Goal: Task Accomplishment & Management: Use online tool/utility

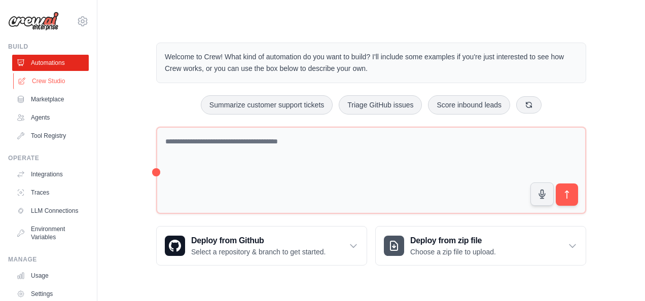
click at [47, 87] on link "Crew Studio" at bounding box center [51, 81] width 77 height 16
click at [59, 81] on link "Crew Studio" at bounding box center [51, 81] width 77 height 16
click at [52, 80] on link "Crew Studio" at bounding box center [51, 81] width 77 height 16
click at [52, 82] on link "Crew Studio" at bounding box center [51, 81] width 77 height 16
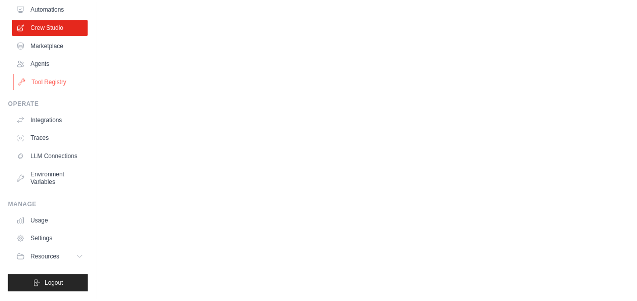
scroll to position [62, 0]
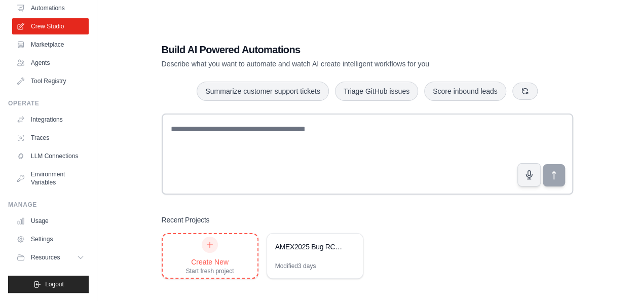
click at [213, 241] on icon at bounding box center [210, 245] width 8 height 8
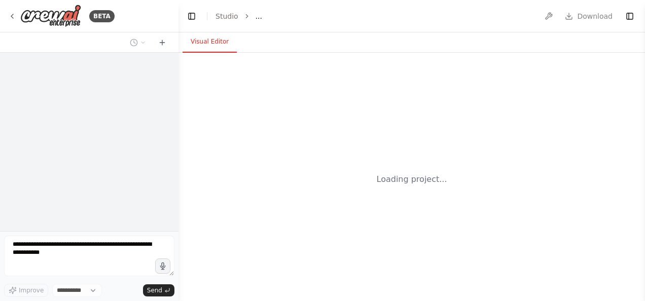
select select "****"
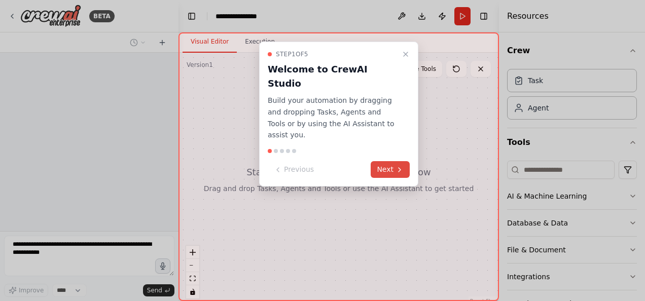
click at [384, 161] on button "Next" at bounding box center [389, 169] width 39 height 17
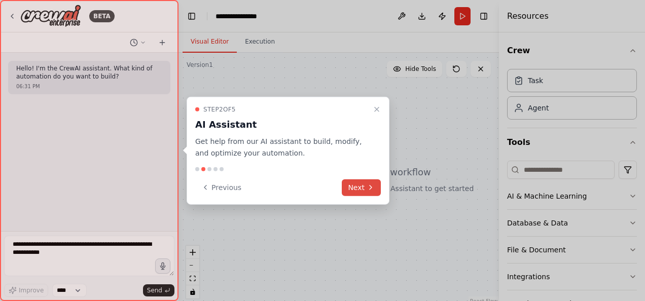
click at [358, 184] on button "Next" at bounding box center [361, 187] width 39 height 17
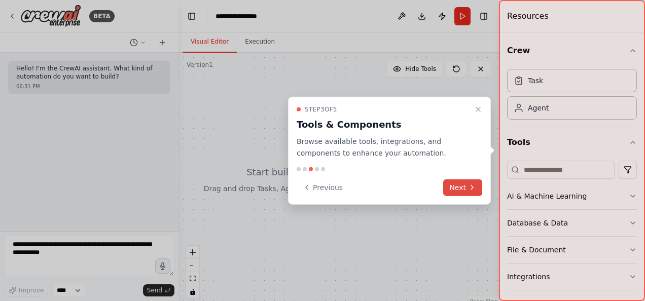
click at [444, 186] on button "Next" at bounding box center [462, 187] width 39 height 17
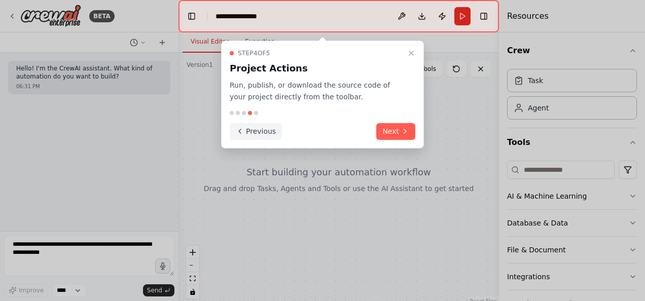
click at [242, 129] on icon at bounding box center [240, 131] width 8 height 8
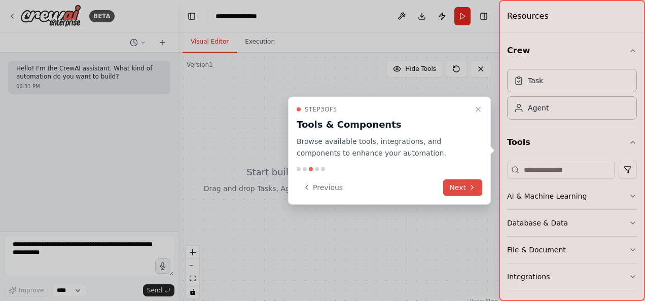
click at [455, 182] on button "Next" at bounding box center [462, 187] width 39 height 17
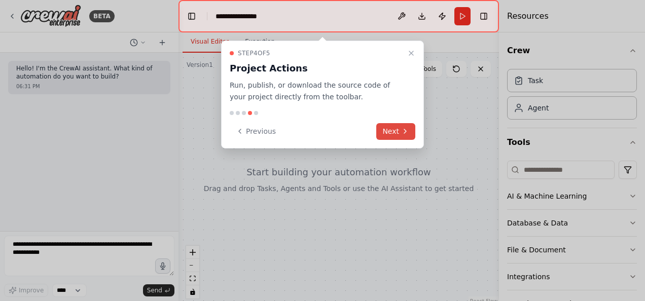
click at [402, 134] on icon at bounding box center [405, 131] width 8 height 8
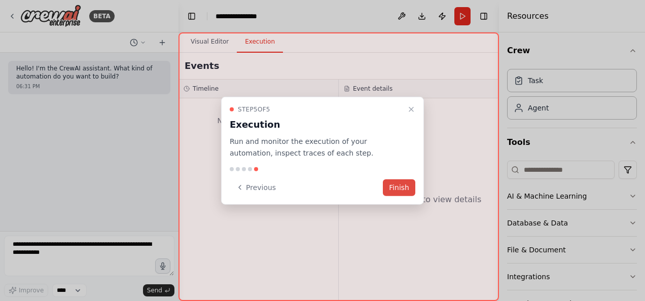
click at [403, 189] on button "Finish" at bounding box center [399, 187] width 32 height 17
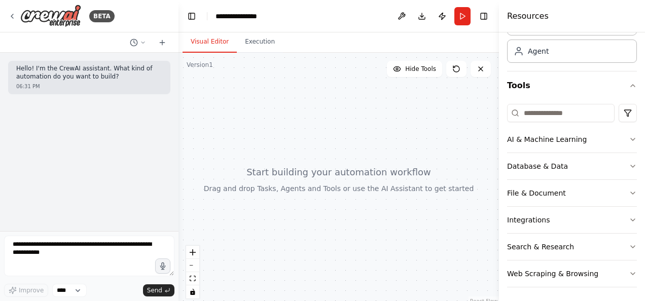
scroll to position [57, 0]
click at [552, 109] on input at bounding box center [560, 112] width 107 height 18
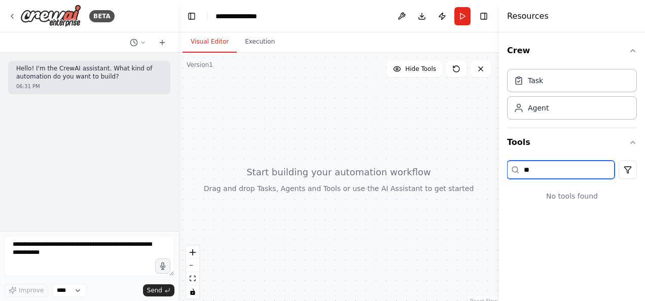
type input "*"
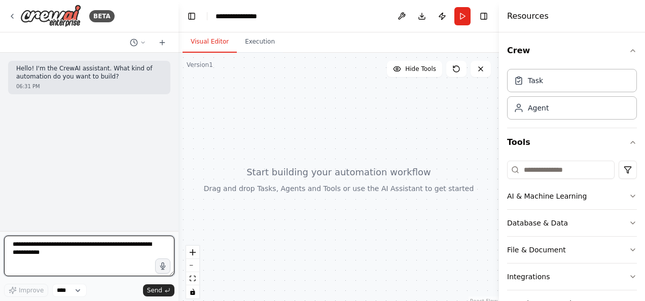
click at [74, 250] on textarea at bounding box center [89, 256] width 170 height 41
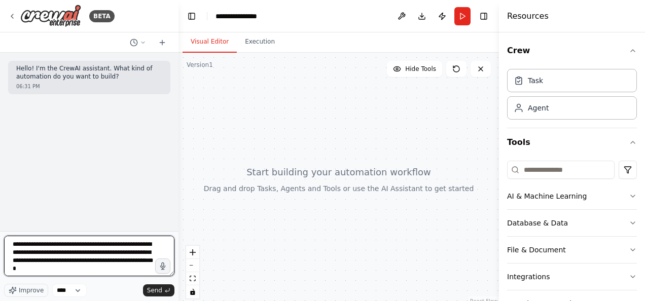
type textarea "**********"
click at [120, 269] on textarea "**********" at bounding box center [89, 256] width 170 height 41
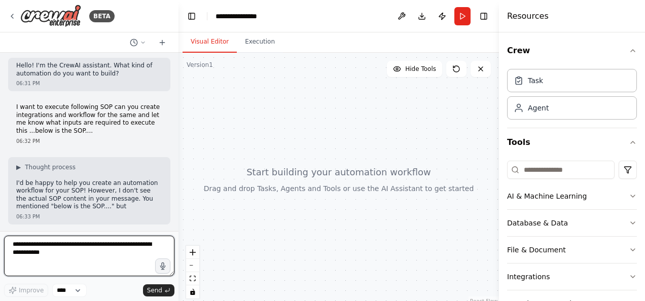
click at [114, 253] on textarea at bounding box center [89, 256] width 170 height 41
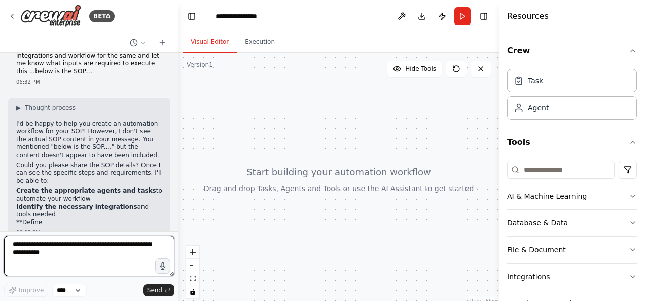
scroll to position [78, 0]
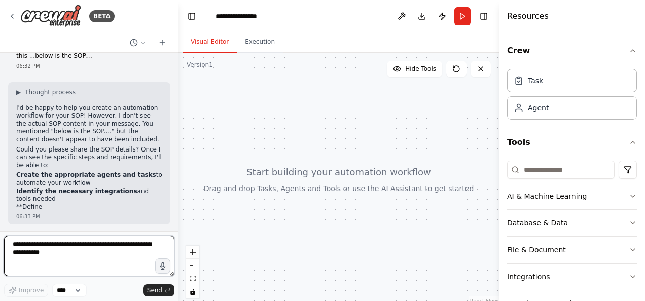
paste textarea "**********"
type textarea "**********"
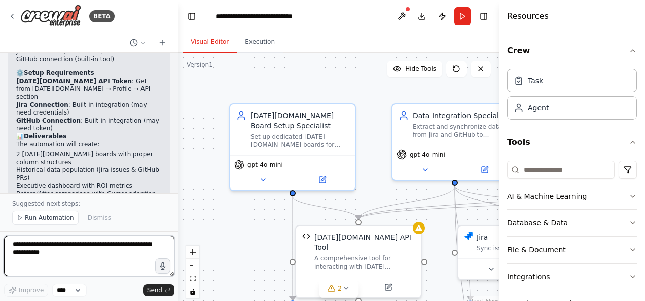
scroll to position [2421, 0]
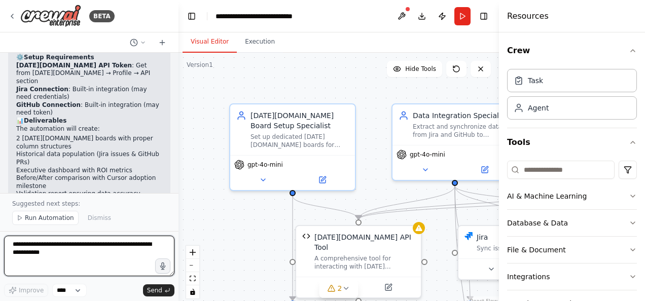
click at [59, 255] on textarea at bounding box center [89, 256] width 170 height 41
type textarea "**********"
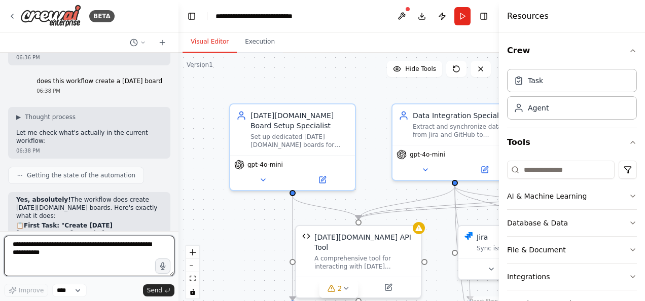
scroll to position [2647, 0]
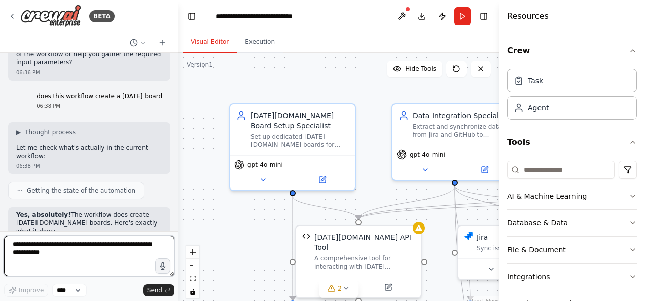
click at [175, 225] on div at bounding box center [176, 150] width 4 height 301
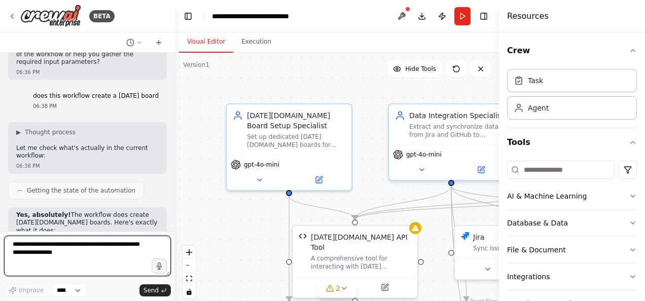
click at [175, 225] on div "BETA Hello! I'm the CrewAI assistant. What kind of automation do you want to bu…" at bounding box center [322, 150] width 645 height 301
click at [171, 228] on div at bounding box center [173, 150] width 4 height 301
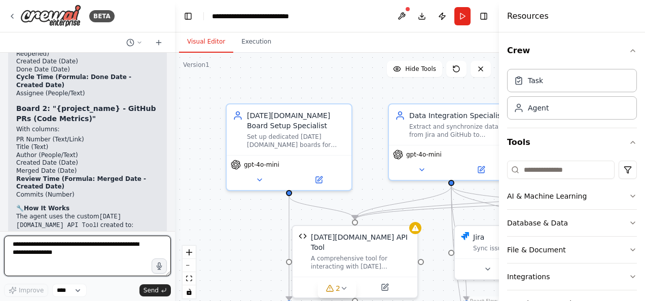
scroll to position [3003, 0]
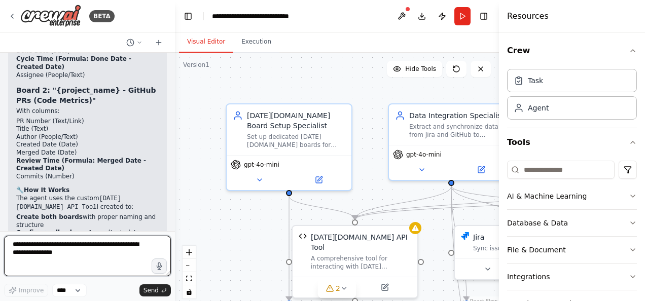
click at [171, 59] on div at bounding box center [173, 150] width 4 height 301
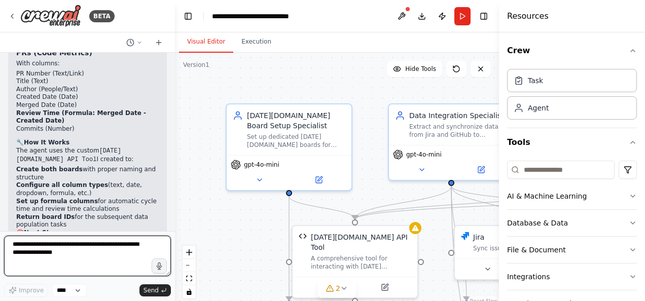
click at [171, 59] on div "BETA Hello! I'm the CrewAI assistant. What kind of automation do you want to bu…" at bounding box center [322, 150] width 645 height 301
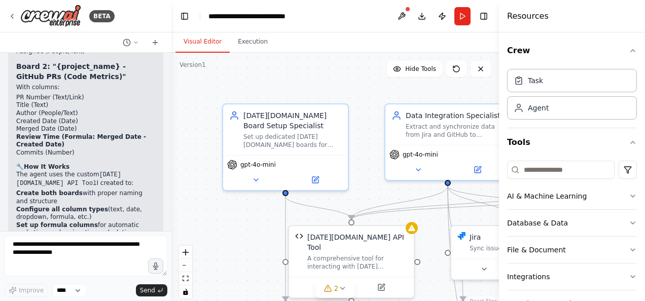
click at [171, 59] on div ".deletable-edge-delete-btn { width: 20px; height: 20px; border: 0px solid #ffff…" at bounding box center [334, 179] width 327 height 253
click at [81, 247] on textarea at bounding box center [85, 256] width 163 height 41
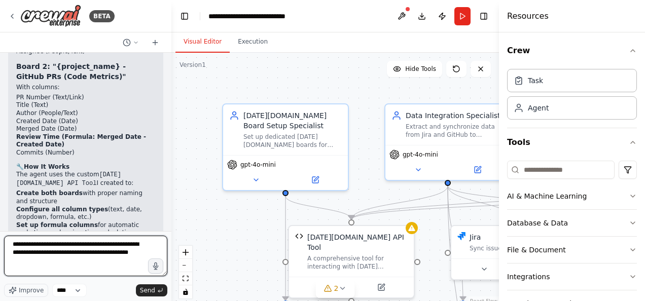
click at [98, 256] on textarea "**********" at bounding box center [85, 256] width 163 height 41
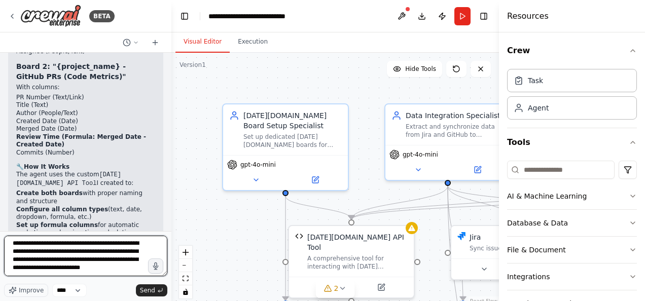
scroll to position [0, 0]
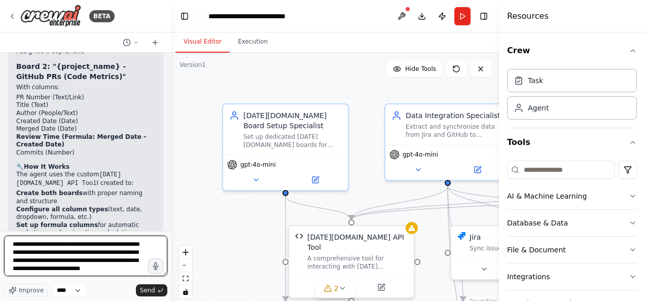
click at [96, 265] on textarea "**********" at bounding box center [85, 256] width 163 height 41
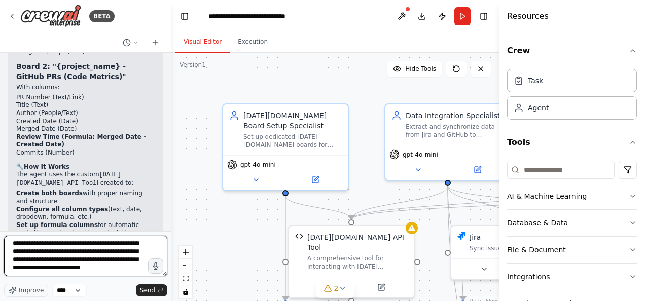
click at [119, 251] on textarea "**********" at bounding box center [85, 256] width 163 height 41
click at [67, 275] on textarea "**********" at bounding box center [85, 256] width 163 height 41
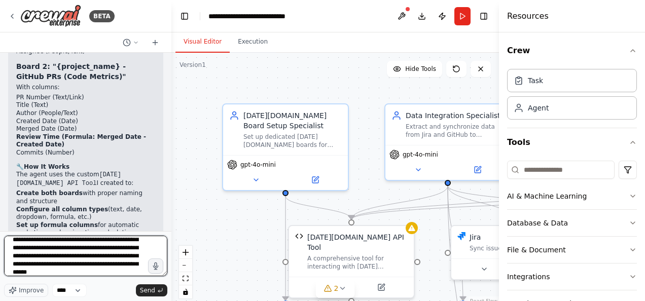
scroll to position [21, 0]
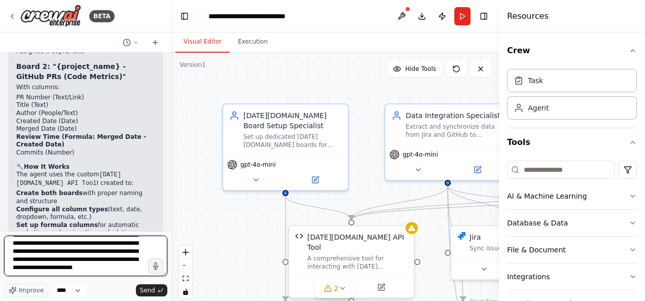
type textarea "**********"
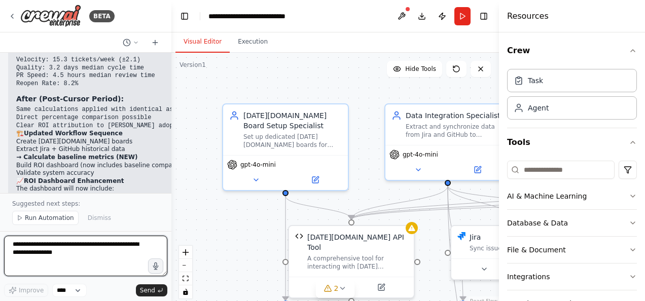
scroll to position [3938, 0]
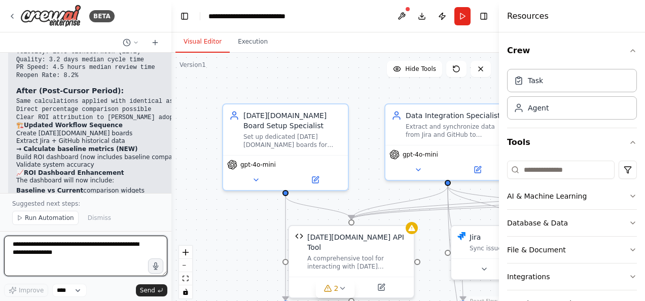
click at [81, 246] on textarea at bounding box center [85, 256] width 163 height 41
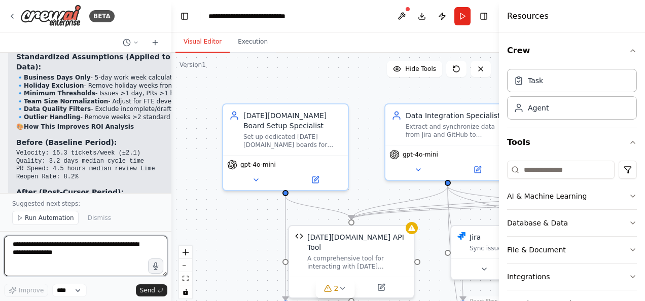
scroll to position [3786, 0]
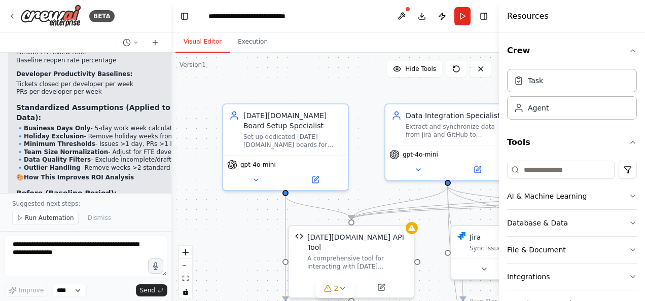
click at [147, 250] on code "Same calculations applied with identical assumptions Direct percentage comparis…" at bounding box center [111, 261] width 190 height 23
click at [153, 250] on pre "Same calculations applied with identical assumptions Direct percentage comparis…" at bounding box center [111, 262] width 190 height 24
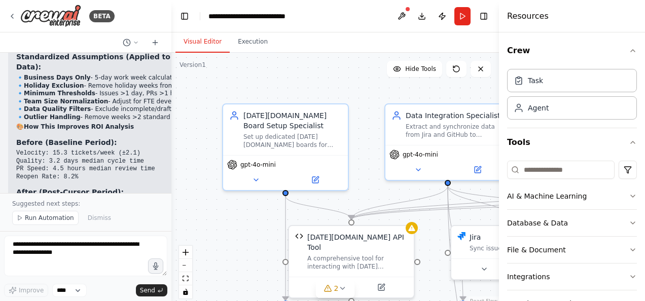
scroll to position [3938, 0]
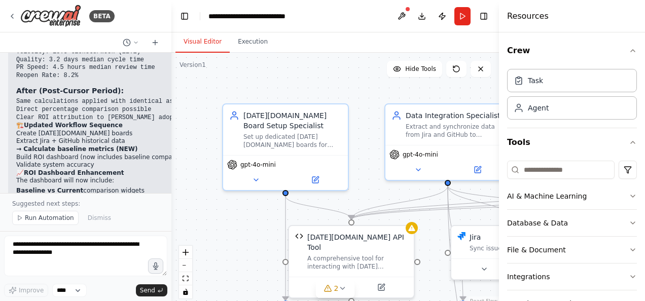
click at [28, 218] on span "Run Automation" at bounding box center [49, 218] width 49 height 8
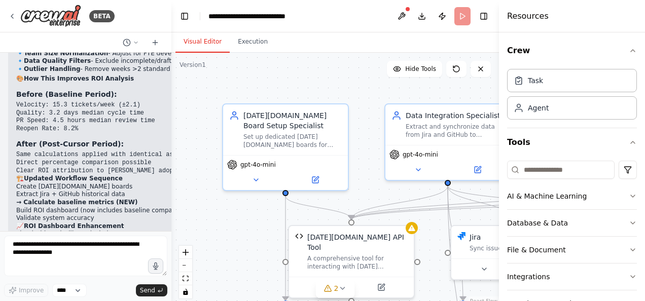
scroll to position [3900, 0]
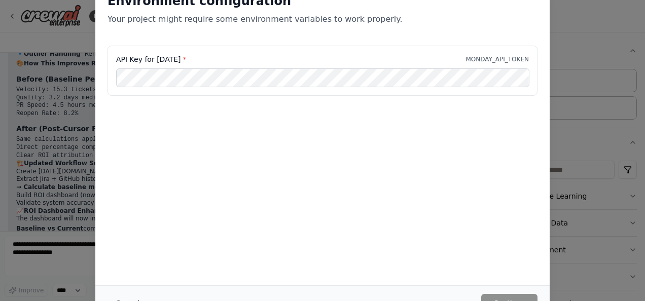
click at [395, 131] on div "API Key for Monday * MONDAY_API_TOKEN" at bounding box center [322, 96] width 454 height 101
click at [588, 37] on div "Environment configuration Your project might require some environment variables…" at bounding box center [322, 150] width 645 height 301
click at [54, 215] on div "Environment configuration Your project might require some environment variables…" at bounding box center [322, 150] width 645 height 301
click at [188, 87] on div "API Key for Monday * MONDAY_API_TOKEN" at bounding box center [322, 71] width 430 height 50
click at [583, 31] on div "Environment configuration Your project might require some environment variables…" at bounding box center [322, 150] width 645 height 301
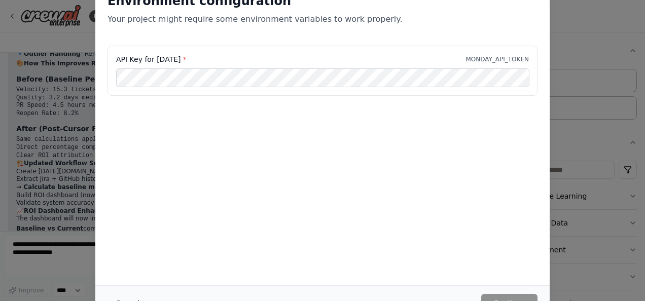
drag, startPoint x: 642, startPoint y: 77, endPoint x: 642, endPoint y: 61, distance: 16.2
click at [642, 61] on div "Environment configuration Your project might require some environment variables…" at bounding box center [322, 150] width 645 height 301
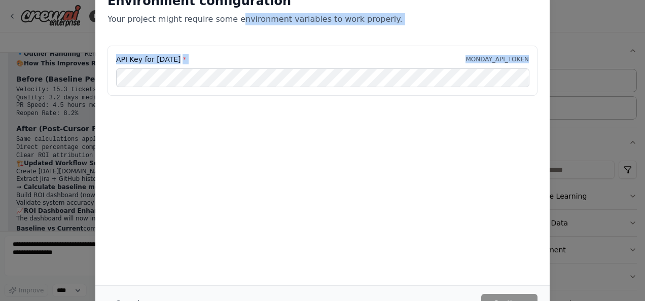
click at [235, 73] on div "Environment configuration Your project might require some environment variables…" at bounding box center [322, 64] width 454 height 166
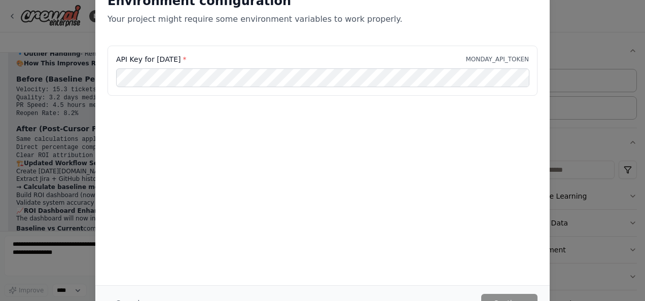
click at [48, 261] on div "Environment configuration Your project might require some environment variables…" at bounding box center [322, 150] width 645 height 301
click at [402, 26] on div "Environment configuration Your project might require some environment variables…" at bounding box center [322, 13] width 454 height 65
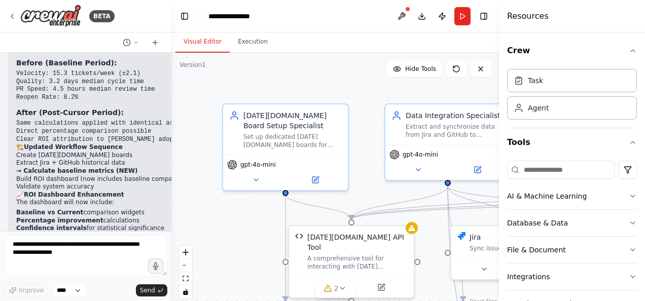
scroll to position [3900, 0]
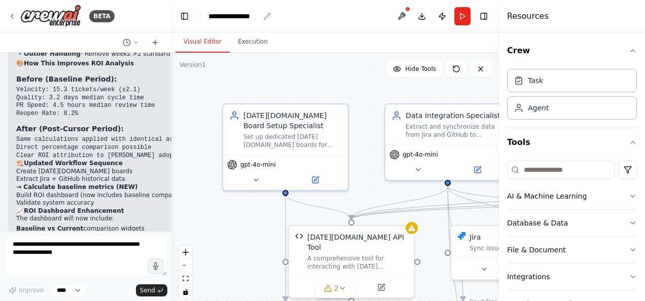
click at [246, 18] on div "**********" at bounding box center [233, 16] width 51 height 10
click at [264, 16] on div "**********" at bounding box center [246, 16] width 76 height 10
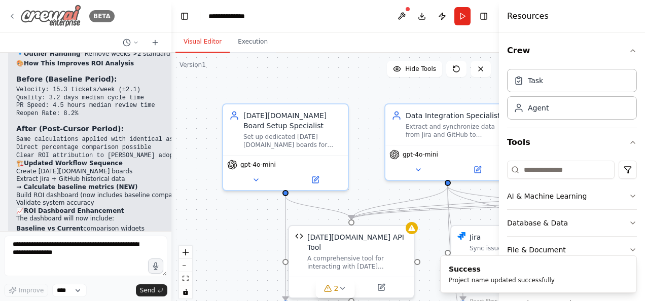
click at [10, 15] on icon at bounding box center [12, 16] width 8 height 8
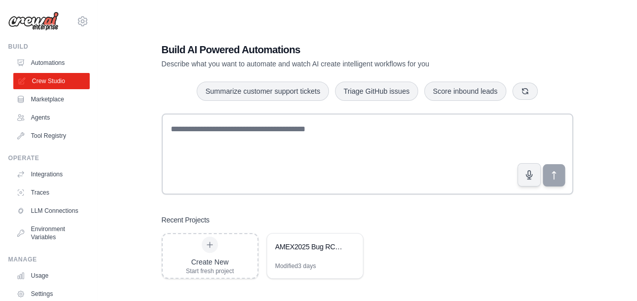
click at [58, 81] on link "Crew Studio" at bounding box center [51, 81] width 77 height 16
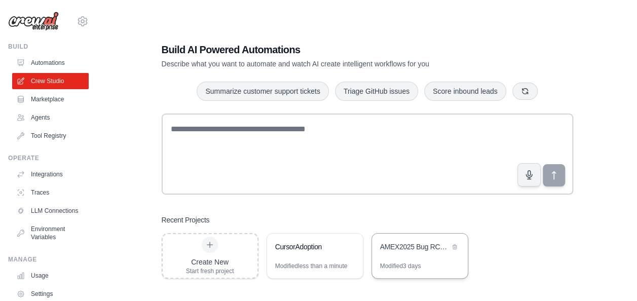
click at [427, 260] on div "AMEX2025 Bug RCA Analysis" at bounding box center [420, 248] width 96 height 28
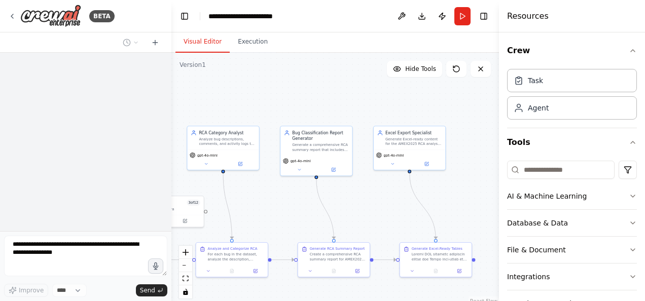
drag, startPoint x: 425, startPoint y: 116, endPoint x: 225, endPoint y: 101, distance: 200.2
click at [225, 101] on div ".deletable-edge-delete-btn { width: 20px; height: 20px; border: 0px solid #ffff…" at bounding box center [334, 179] width 327 height 253
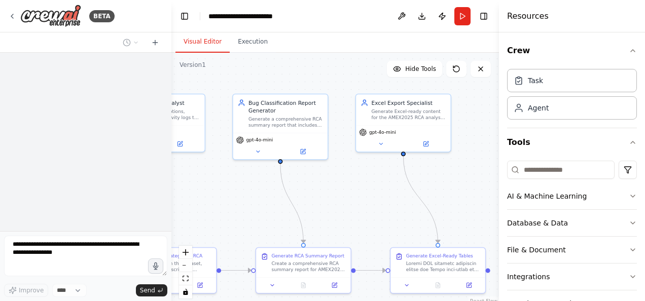
drag, startPoint x: 460, startPoint y: 16, endPoint x: 443, endPoint y: 27, distance: 19.7
click at [460, 16] on button "Run" at bounding box center [462, 16] width 16 height 18
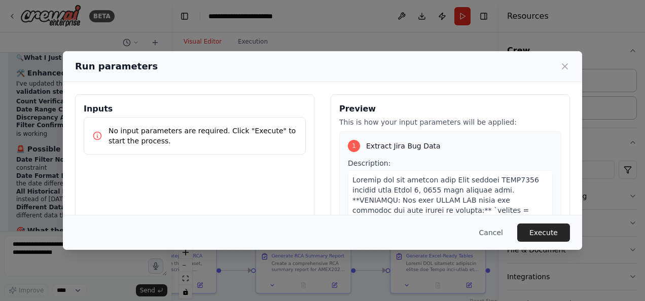
scroll to position [9242, 0]
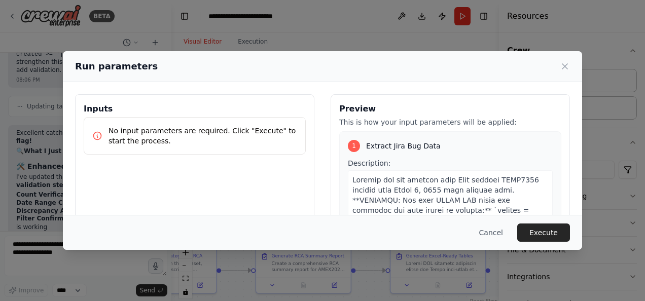
click at [557, 231] on button "Execute" at bounding box center [543, 232] width 53 height 18
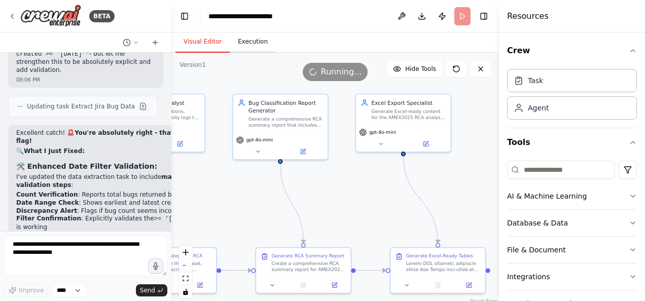
click at [240, 44] on button "Execution" at bounding box center [253, 41] width 46 height 21
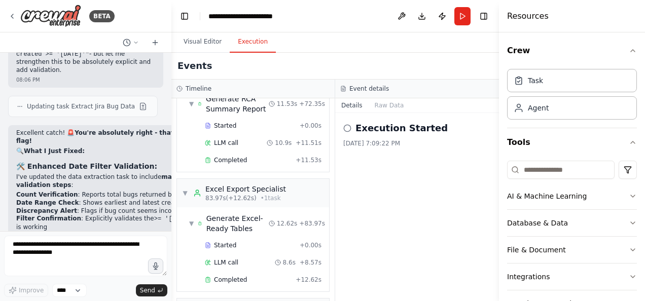
scroll to position [528, 0]
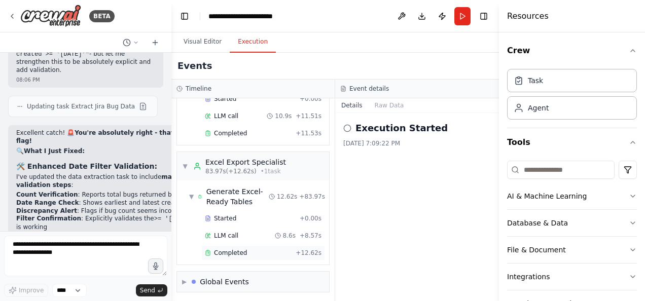
click at [235, 249] on span "Completed" at bounding box center [230, 253] width 33 height 8
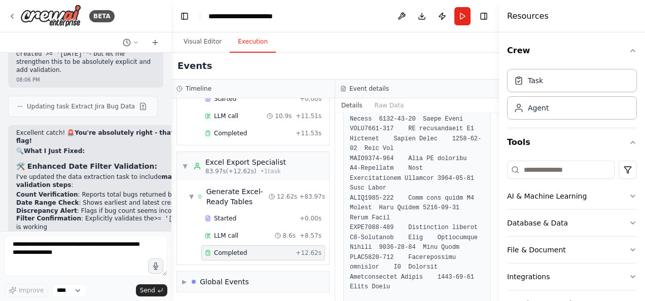
scroll to position [392, 0]
click at [480, 13] on button "Toggle Right Sidebar" at bounding box center [483, 16] width 14 height 14
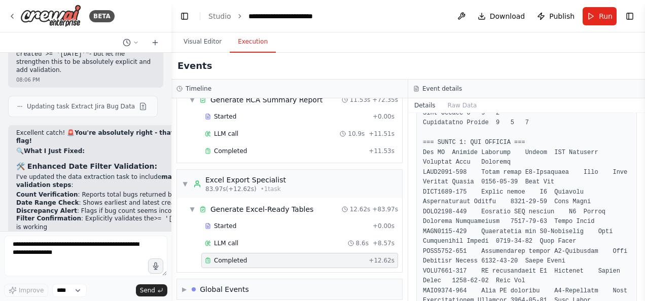
scroll to position [152, 0]
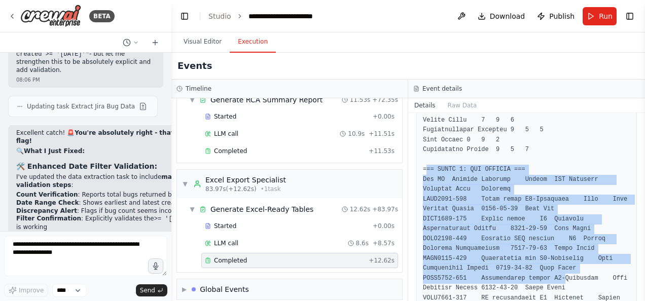
drag, startPoint x: 435, startPoint y: 185, endPoint x: 552, endPoint y: 275, distance: 147.2
click at [552, 275] on pre at bounding box center [526, 228] width 207 height 405
click at [452, 187] on pre at bounding box center [526, 228] width 207 height 405
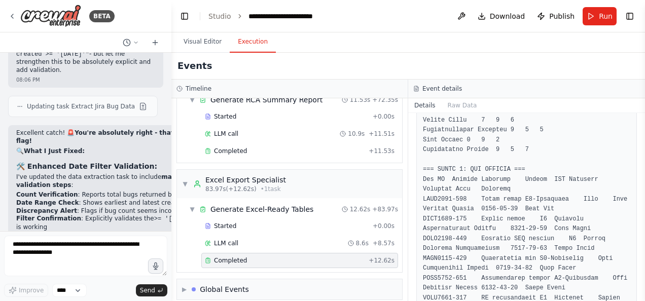
click at [517, 227] on pre at bounding box center [526, 228] width 207 height 405
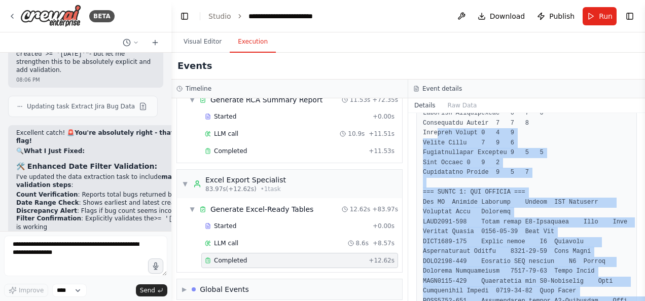
scroll to position [124, 0]
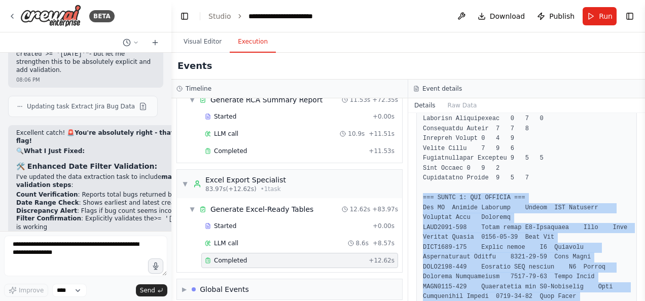
drag, startPoint x: 580, startPoint y: 233, endPoint x: 422, endPoint y: 200, distance: 161.6
click at [422, 200] on div at bounding box center [526, 257] width 220 height 419
copy pre "=== TABLE 2: BUG DETAILS === Bug ID Summary Priority Status RCA Category Creati…"
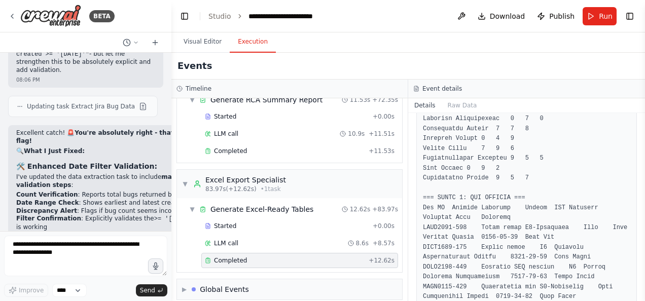
click at [347, 58] on div "Events" at bounding box center [407, 66] width 473 height 27
click at [53, 250] on textarea at bounding box center [85, 256] width 163 height 41
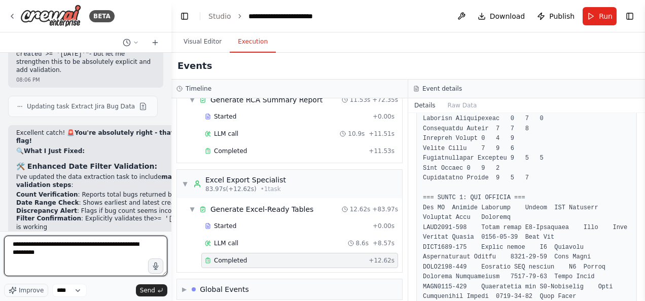
type textarea "**********"
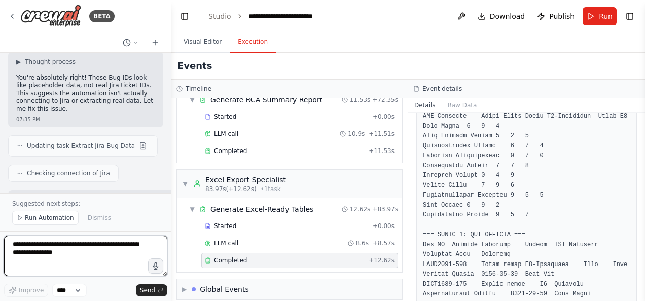
scroll to position [9710, 0]
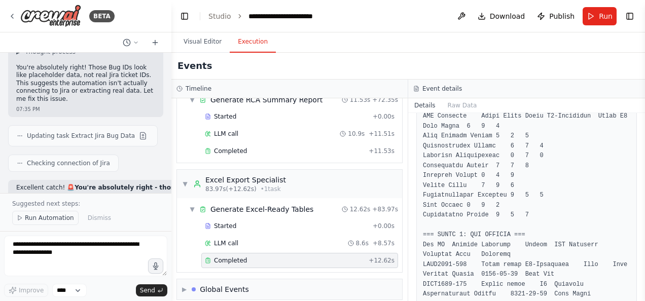
click at [42, 222] on span "Run Automation" at bounding box center [49, 218] width 49 height 8
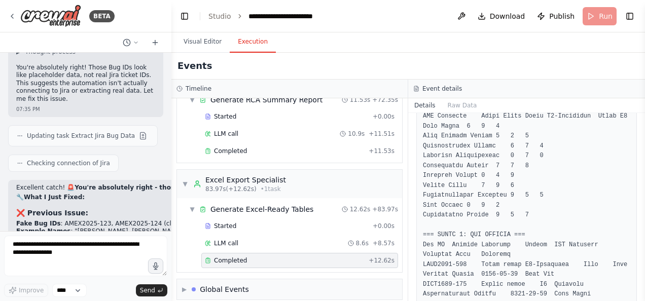
scroll to position [9672, 0]
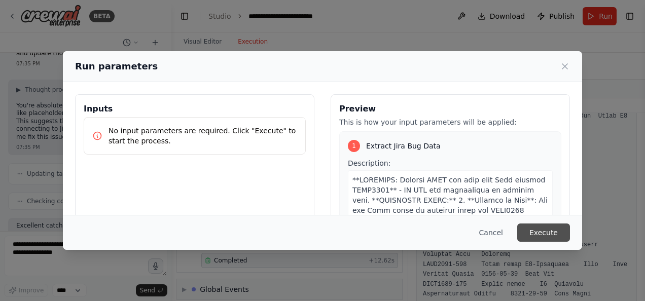
click at [544, 233] on button "Execute" at bounding box center [543, 232] width 53 height 18
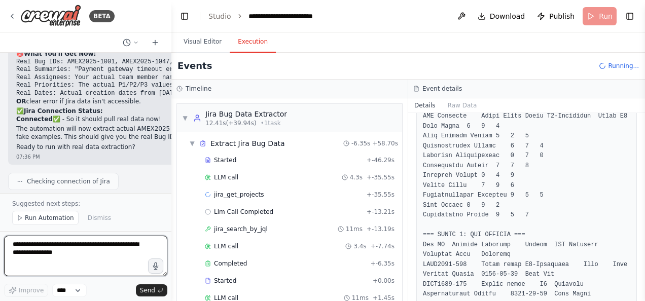
scroll to position [9985, 0]
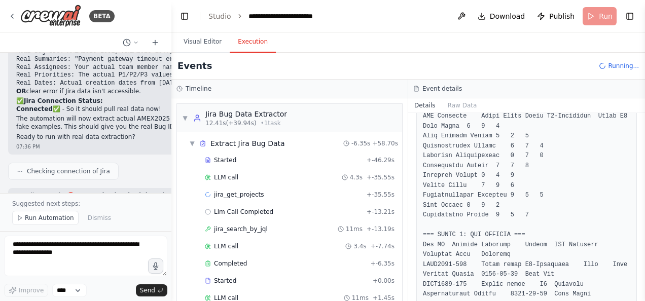
click at [255, 45] on button "Execution" at bounding box center [253, 41] width 46 height 21
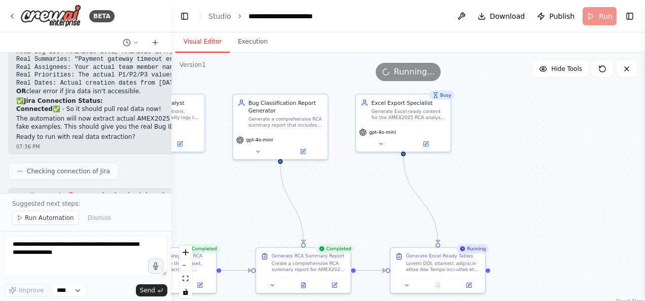
click at [191, 36] on button "Visual Editor" at bounding box center [202, 41] width 54 height 21
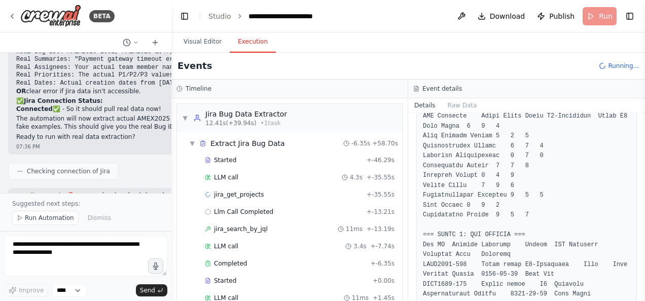
click at [258, 47] on button "Execution" at bounding box center [253, 41] width 46 height 21
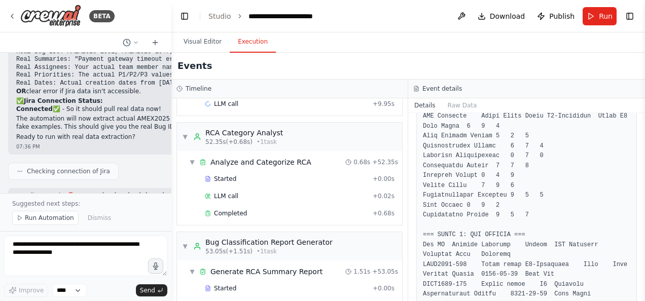
scroll to position [401, 0]
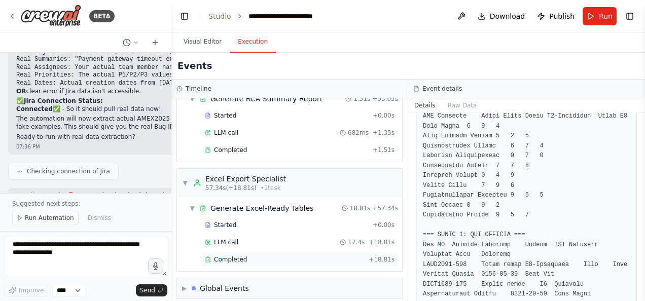
click at [230, 255] on span "Completed" at bounding box center [230, 259] width 33 height 8
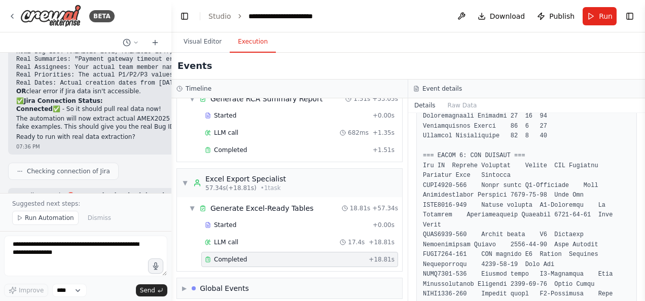
drag, startPoint x: 641, startPoint y: 189, endPoint x: 644, endPoint y: 269, distance: 80.1
click at [644, 269] on html "BETA Summarize RCA Categories for all Bugs under a Project in [GEOGRAPHIC_DATA]…" at bounding box center [322, 150] width 645 height 301
drag, startPoint x: 642, startPoint y: 215, endPoint x: 644, endPoint y: 260, distance: 45.7
click at [644, 260] on html "BETA Summarize RCA Categories for all Bugs under a Project in [GEOGRAPHIC_DATA]…" at bounding box center [322, 150] width 645 height 301
click at [641, 251] on button "Toggle Sidebar" at bounding box center [645, 150] width 8 height 301
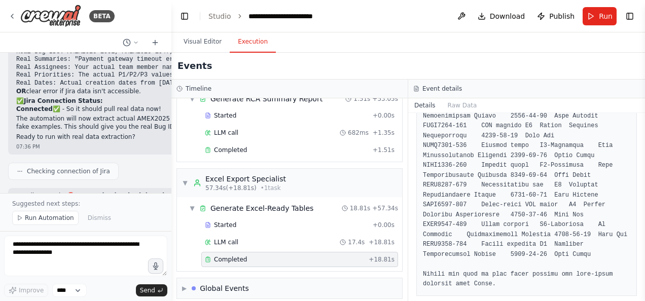
scroll to position [0, 0]
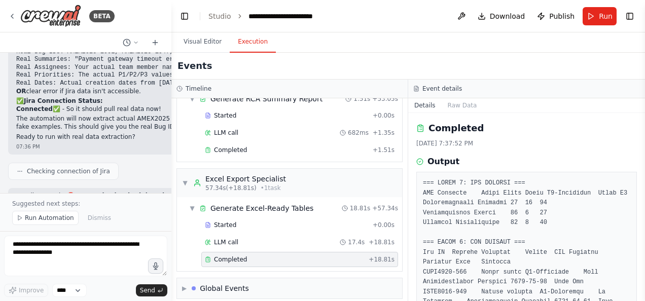
drag, startPoint x: 78, startPoint y: 92, endPoint x: 134, endPoint y: 93, distance: 56.3
drag, startPoint x: 134, startPoint y: 93, endPoint x: 85, endPoint y: 104, distance: 49.8
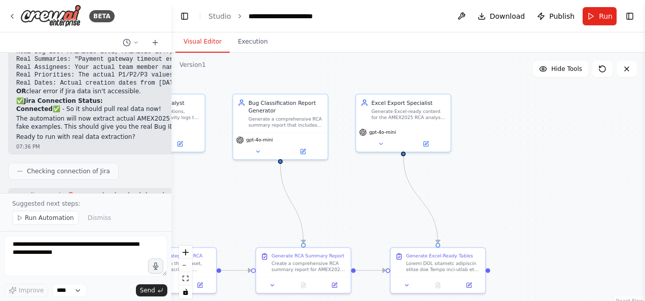
click at [190, 36] on button "Visual Editor" at bounding box center [202, 41] width 54 height 21
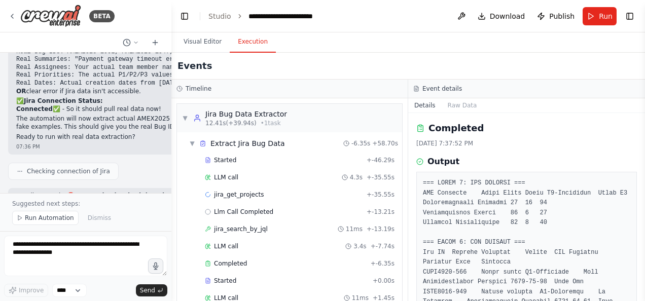
click at [246, 43] on button "Execution" at bounding box center [253, 41] width 46 height 21
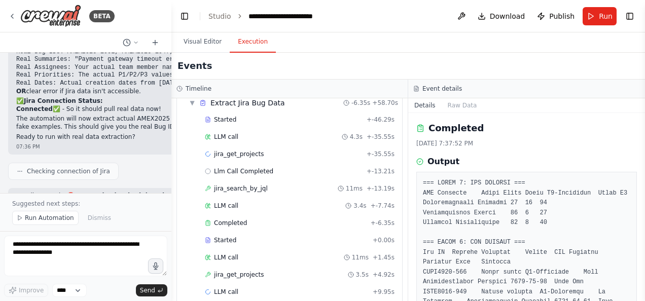
scroll to position [44, 0]
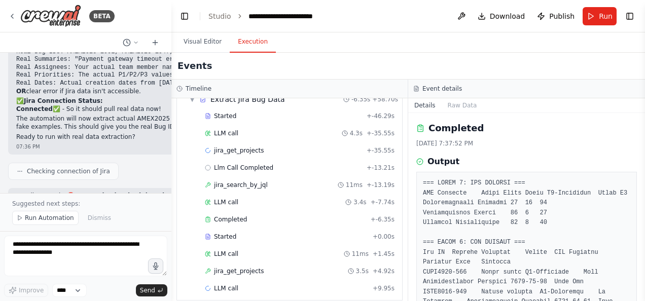
drag, startPoint x: 641, startPoint y: 157, endPoint x: 646, endPoint y: 198, distance: 41.4
click at [644, 198] on html "BETA Summarize RCA Categories for all Bugs under a Project in [GEOGRAPHIC_DATA]…" at bounding box center [322, 150] width 645 height 301
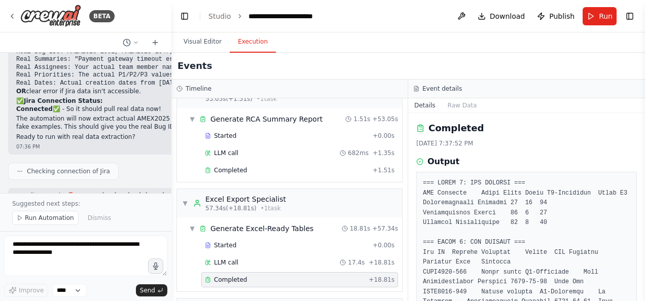
scroll to position [401, 0]
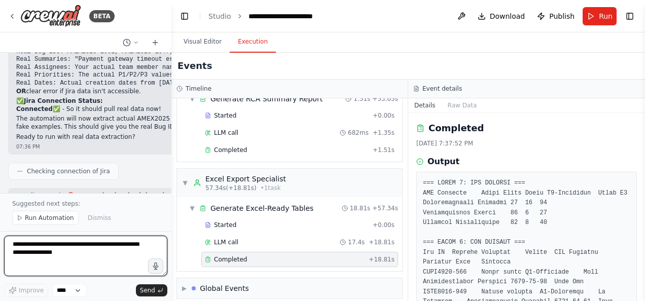
click at [70, 256] on textarea at bounding box center [85, 256] width 163 height 41
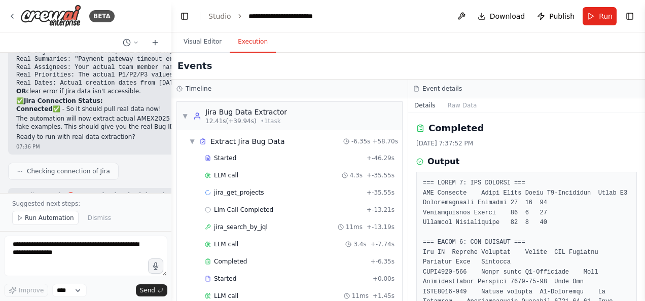
scroll to position [4, 0]
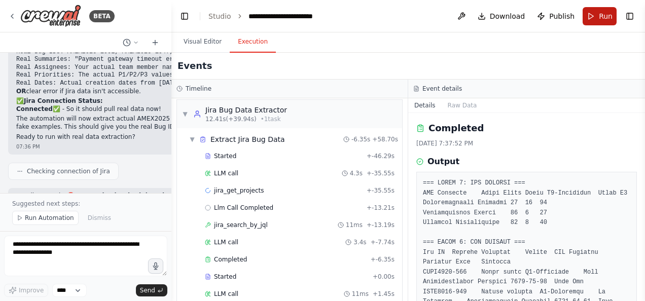
click at [603, 19] on span "Run" at bounding box center [605, 16] width 14 height 10
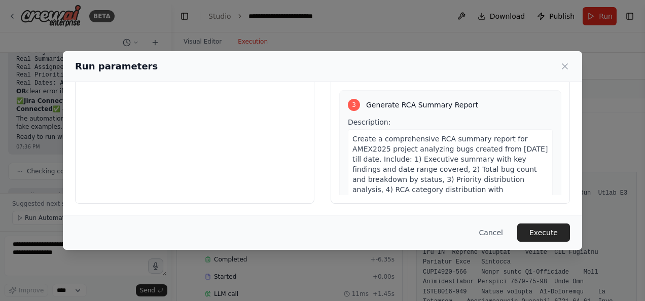
scroll to position [561, 0]
click at [540, 232] on button "Execute" at bounding box center [543, 232] width 53 height 18
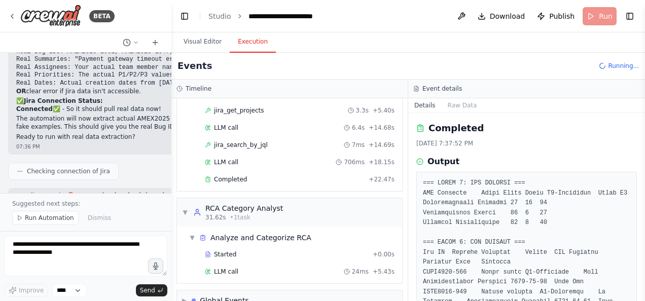
scroll to position [89, 0]
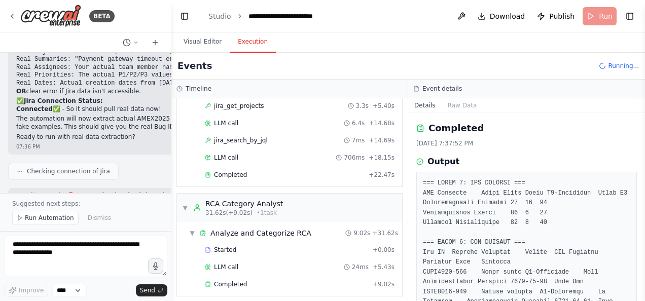
drag, startPoint x: 400, startPoint y: 283, endPoint x: 400, endPoint y: 13, distance: 270.1
click at [400, 13] on header "**********" at bounding box center [407, 16] width 473 height 32
drag, startPoint x: 402, startPoint y: 172, endPoint x: 395, endPoint y: 18, distance: 154.2
click at [395, 18] on header "**********" at bounding box center [407, 16] width 473 height 32
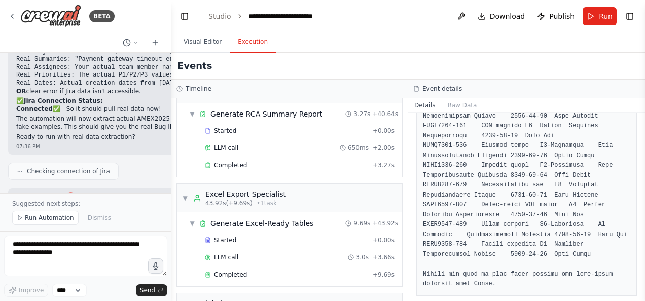
scroll to position [334, 0]
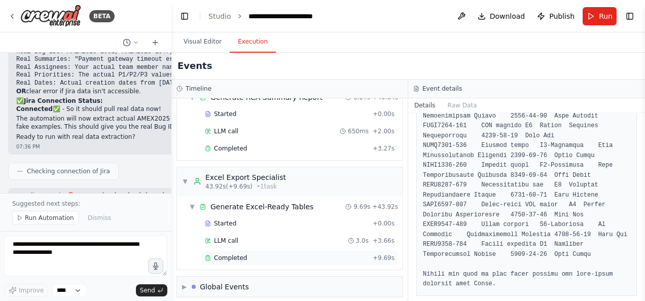
click at [218, 254] on span "Completed" at bounding box center [230, 258] width 33 height 8
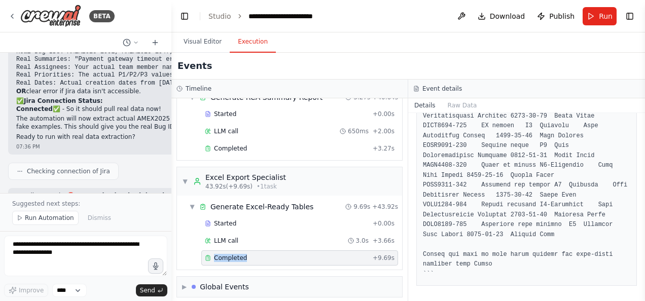
click at [218, 254] on span "Completed" at bounding box center [230, 258] width 33 height 8
drag, startPoint x: 641, startPoint y: 231, endPoint x: 644, endPoint y: 195, distance: 36.1
click at [644, 195] on button "Toggle Sidebar" at bounding box center [645, 150] width 8 height 301
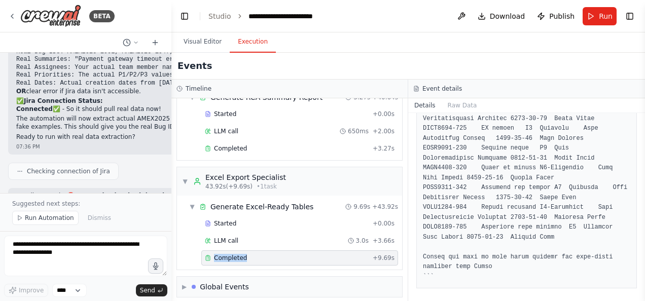
scroll to position [215, 0]
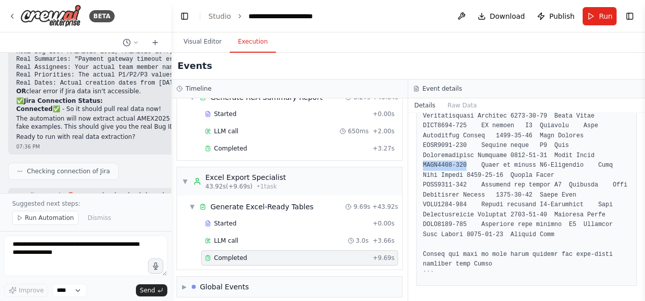
drag, startPoint x: 462, startPoint y: 163, endPoint x: 420, endPoint y: 164, distance: 42.6
click at [420, 164] on div at bounding box center [526, 120] width 220 height 329
copy pre "AMEX2025-128"
drag, startPoint x: 526, startPoint y: 162, endPoint x: 479, endPoint y: 160, distance: 46.7
drag, startPoint x: 479, startPoint y: 160, endPoint x: 474, endPoint y: 164, distance: 6.5
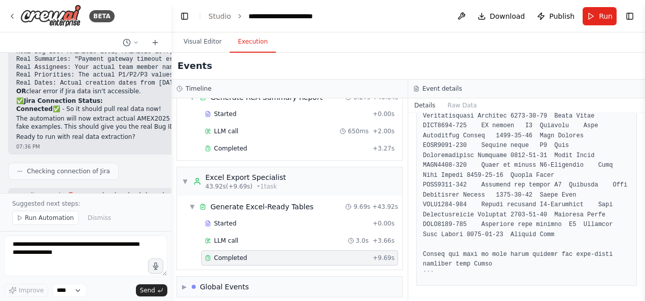
click at [474, 164] on pre at bounding box center [526, 121] width 207 height 316
drag, startPoint x: 468, startPoint y: 163, endPoint x: 528, endPoint y: 161, distance: 59.3
click at [528, 161] on pre at bounding box center [526, 121] width 207 height 316
copy pre "Crash on logout"
click at [495, 169] on pre at bounding box center [526, 121] width 207 height 316
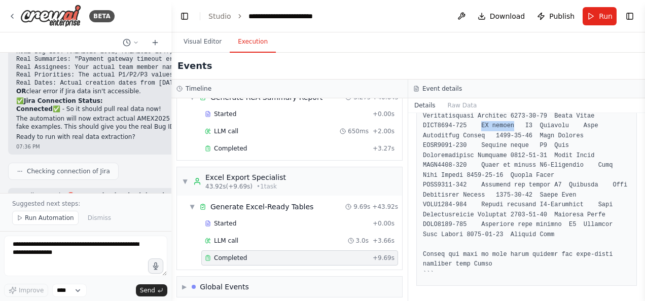
drag, startPoint x: 507, startPoint y: 123, endPoint x: 477, endPoint y: 129, distance: 30.9
click at [477, 129] on pre at bounding box center [526, 121] width 207 height 316
copy pre "UI glitch"
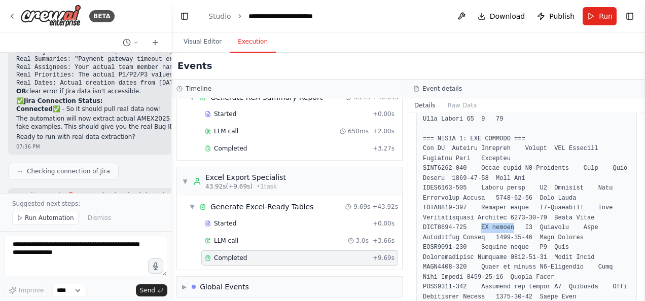
scroll to position [111, 0]
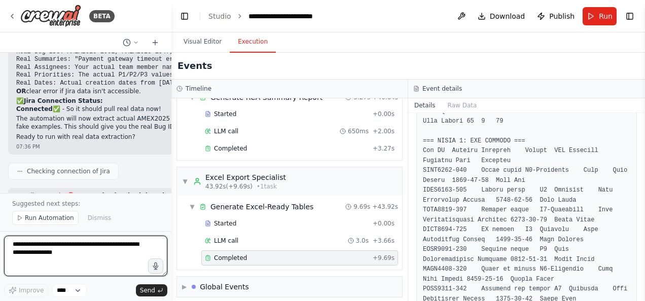
click at [39, 251] on textarea at bounding box center [85, 256] width 163 height 41
type textarea "**********"
paste textarea "**********"
click at [131, 253] on textarea "**********" at bounding box center [85, 256] width 163 height 41
type textarea "**********"
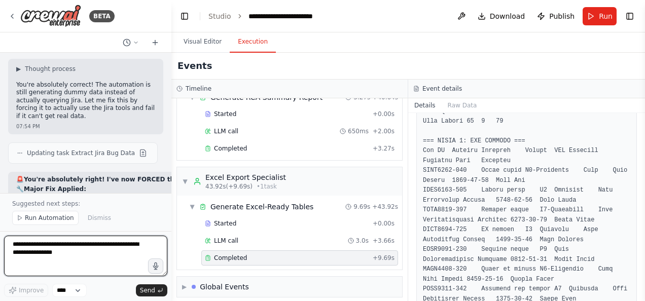
scroll to position [10431, 0]
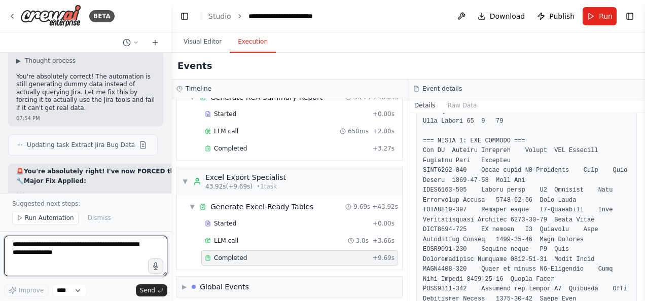
click at [62, 249] on textarea at bounding box center [85, 256] width 163 height 41
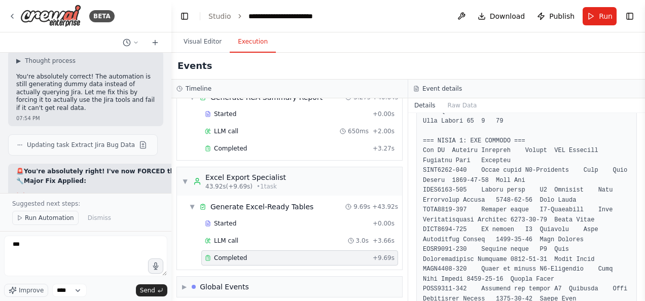
click at [61, 219] on span "Run Automation" at bounding box center [49, 218] width 49 height 8
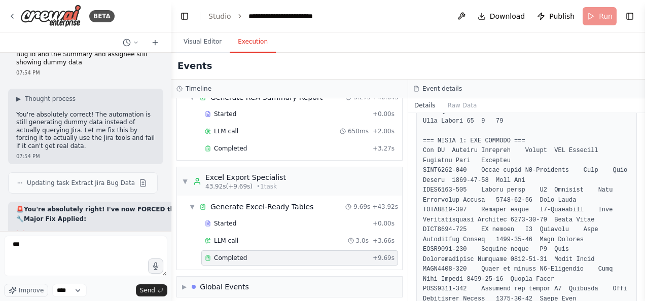
scroll to position [0, 0]
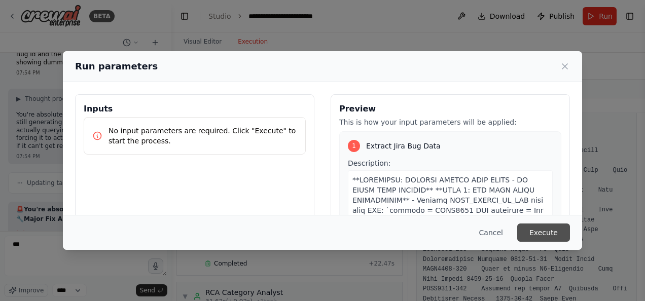
click at [550, 231] on button "Execute" at bounding box center [543, 232] width 53 height 18
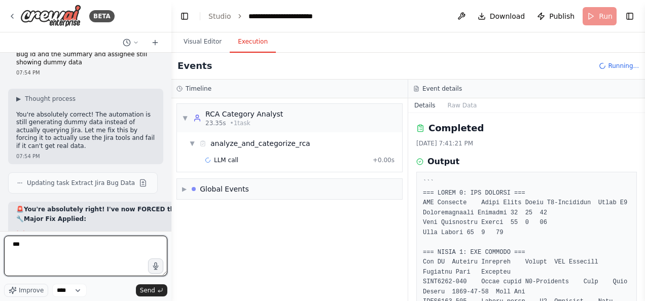
click at [65, 252] on textarea "***" at bounding box center [85, 256] width 163 height 41
type textarea "*"
click at [62, 244] on textarea at bounding box center [85, 256] width 163 height 41
click at [182, 116] on span "▼" at bounding box center [185, 118] width 6 height 8
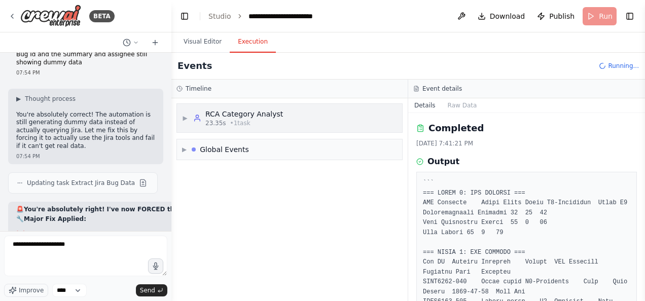
click at [182, 116] on span "▶" at bounding box center [185, 118] width 6 height 8
click at [229, 159] on span "LLM call" at bounding box center [226, 160] width 24 height 8
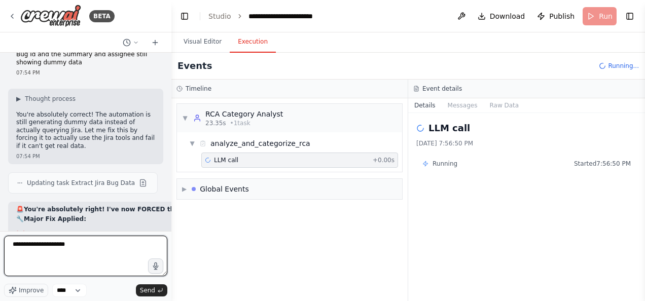
click at [83, 245] on textarea "**********" at bounding box center [85, 256] width 163 height 41
type textarea "**********"
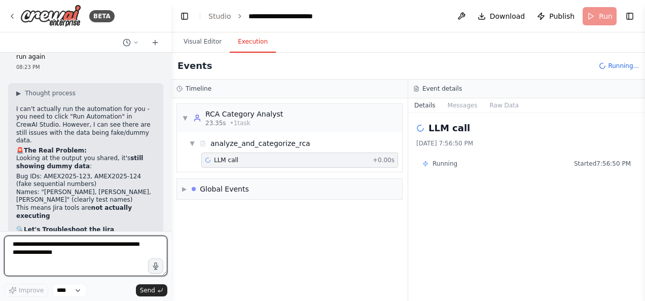
scroll to position [10844, 0]
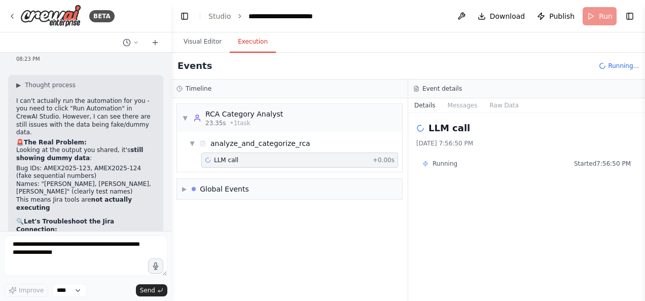
drag, startPoint x: 70, startPoint y: 91, endPoint x: 90, endPoint y: 107, distance: 26.0
copy code "project = AMEX2025 AND issuetype = Bug AND created >= '[DATE]'"
click at [68, 254] on textarea at bounding box center [85, 256] width 163 height 41
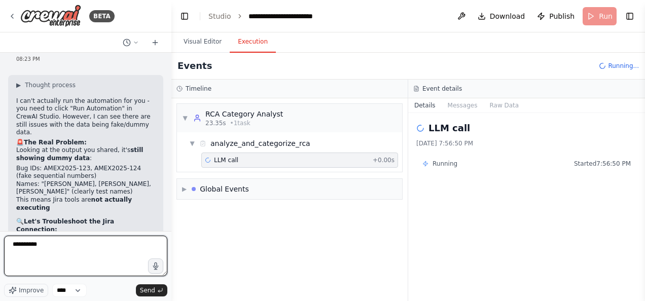
type textarea "**********"
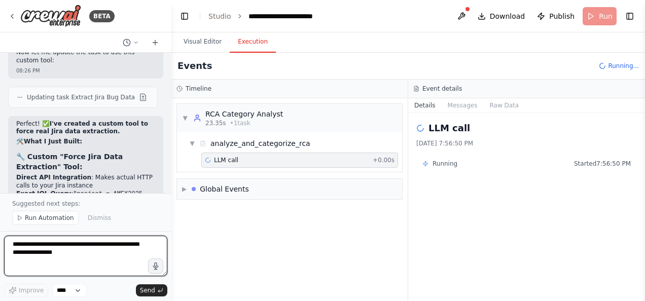
scroll to position [11947, 0]
